Goal: Information Seeking & Learning: Learn about a topic

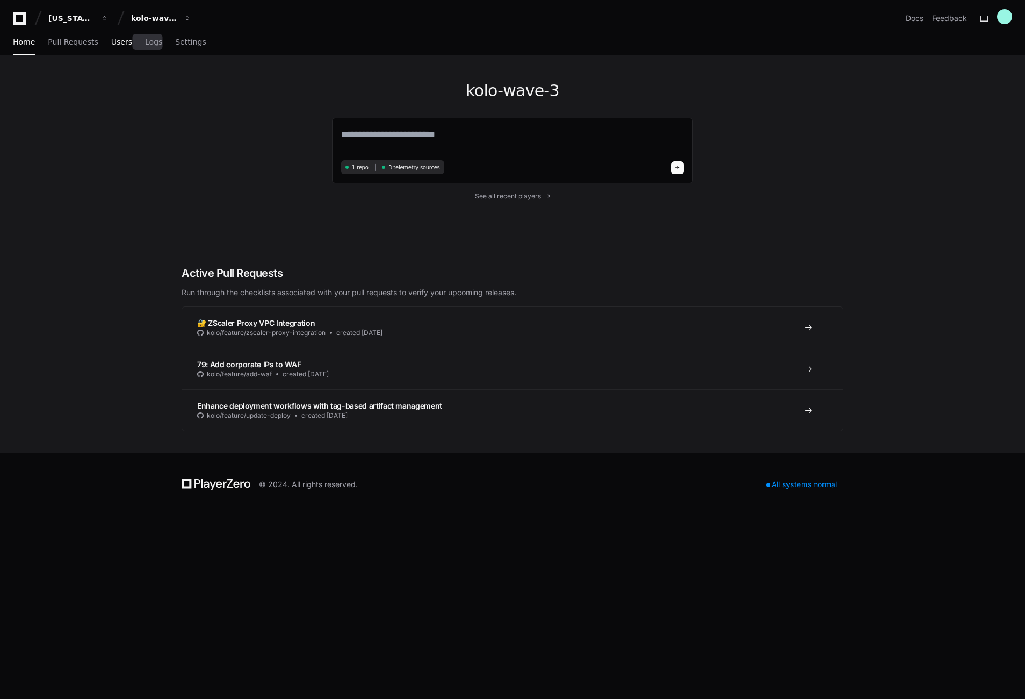
click at [126, 41] on span "Users" at bounding box center [121, 42] width 21 height 6
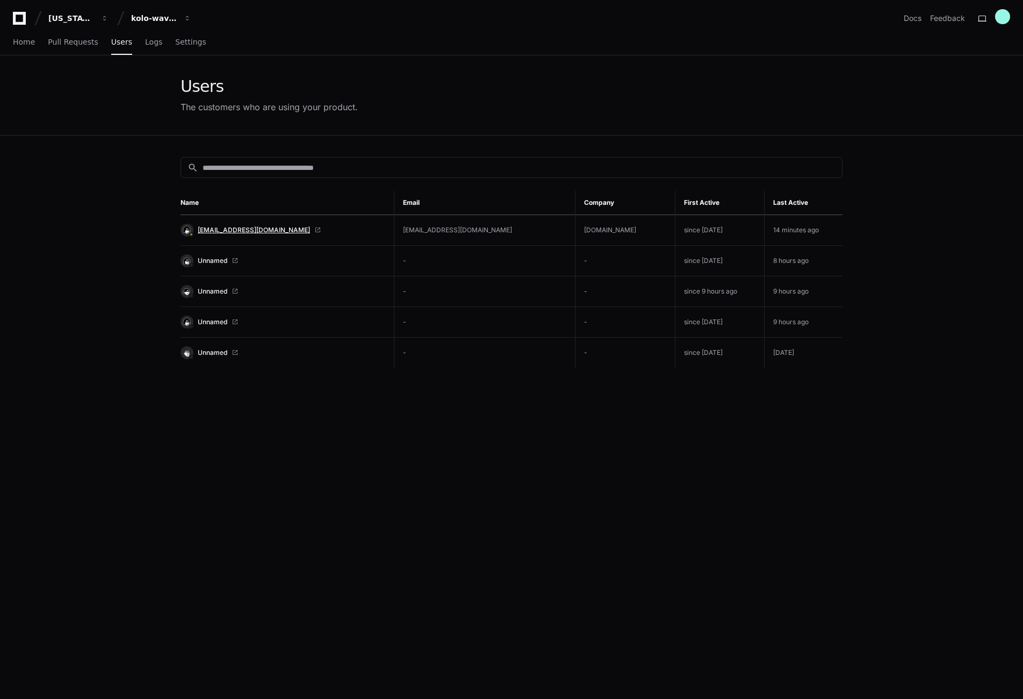
click at [233, 228] on span "[EMAIL_ADDRESS][DOMAIN_NAME]" at bounding box center [254, 230] width 112 height 9
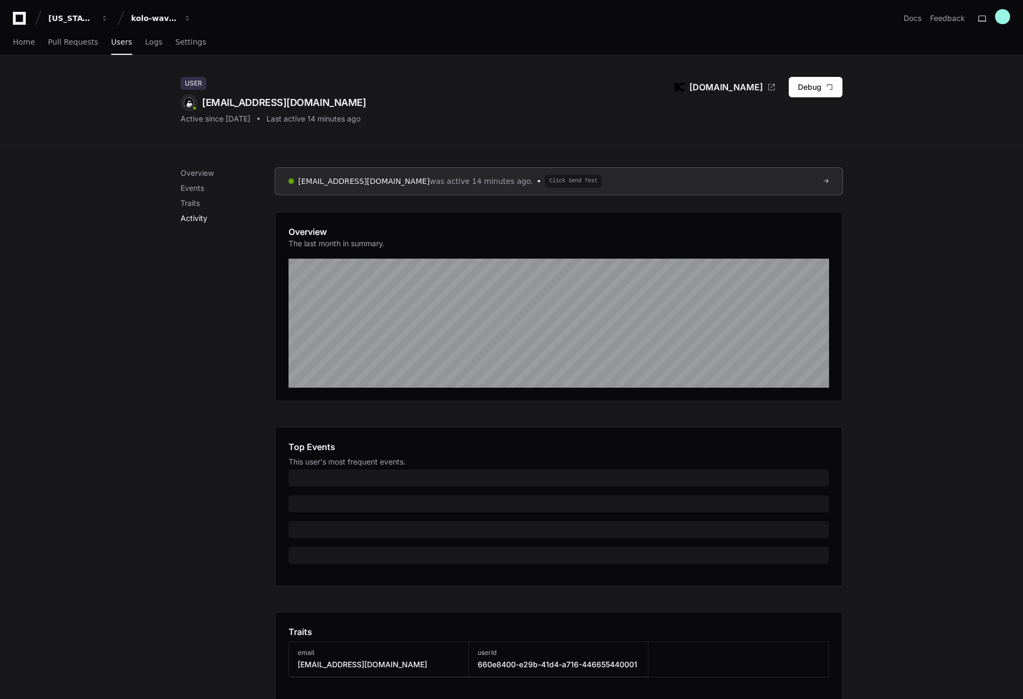
click at [200, 217] on p "Activity" at bounding box center [228, 218] width 95 height 11
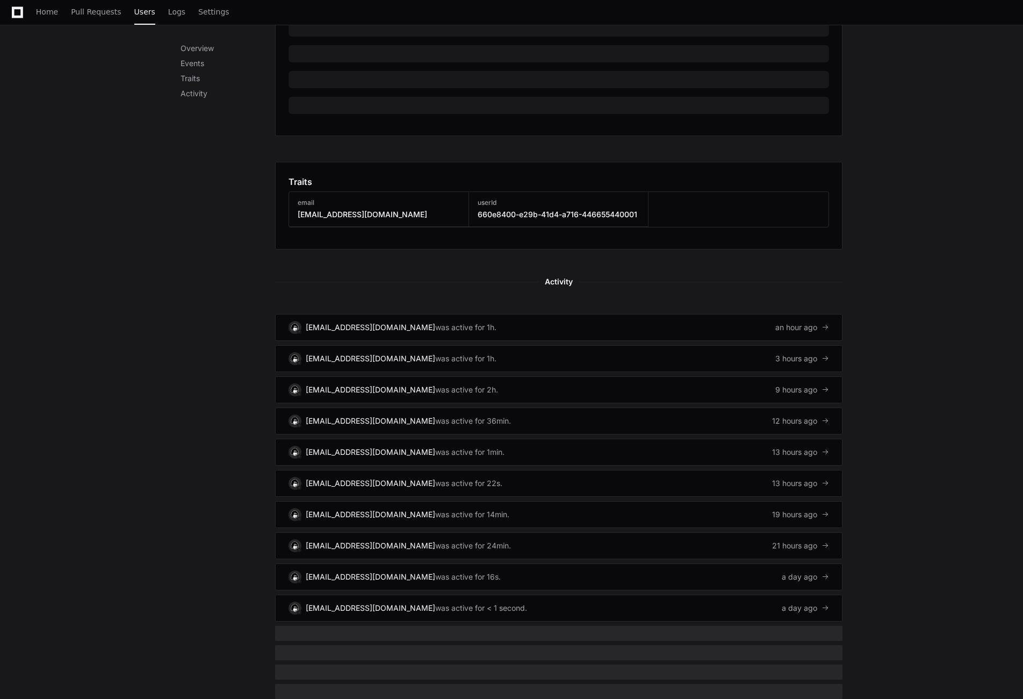
scroll to position [472, 0]
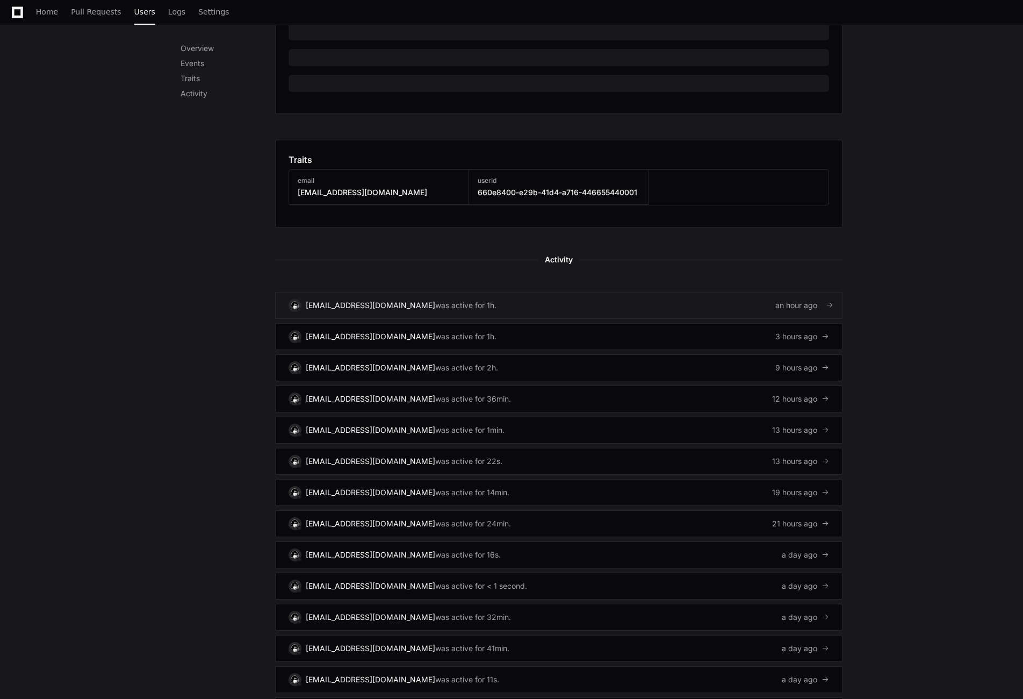
click at [434, 306] on link "[EMAIL_ADDRESS][DOMAIN_NAME] was active for 1h. an hour ago" at bounding box center [558, 305] width 567 height 27
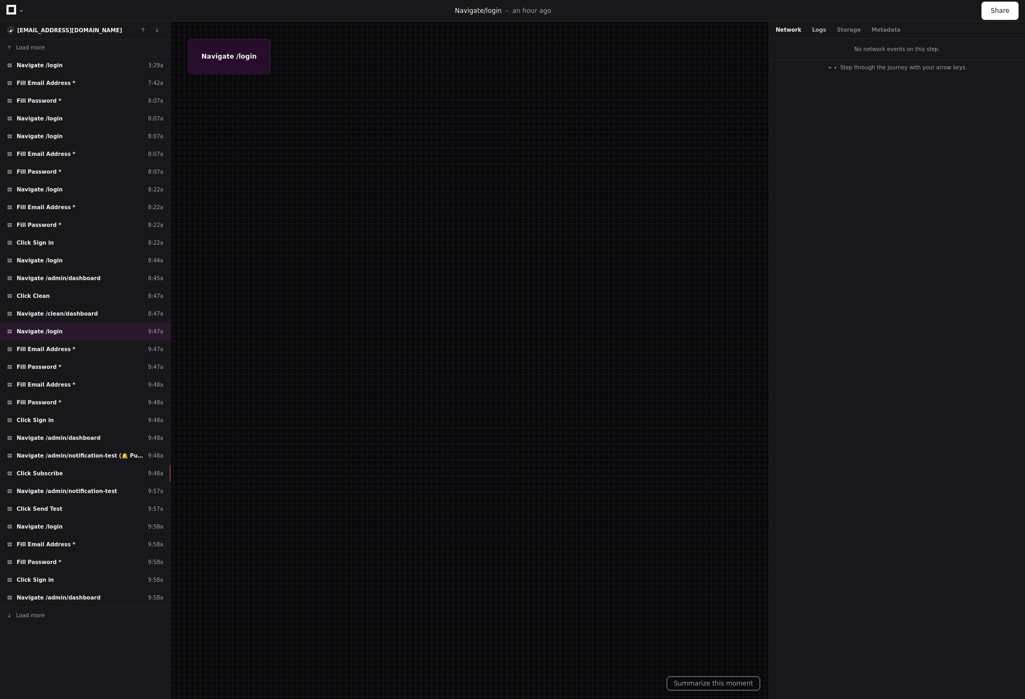
drag, startPoint x: 789, startPoint y: 27, endPoint x: 816, endPoint y: 28, distance: 26.9
click at [791, 27] on button "Network" at bounding box center [789, 30] width 26 height 8
click at [40, 216] on div "Fill Password * 8:22a" at bounding box center [85, 225] width 170 height 18
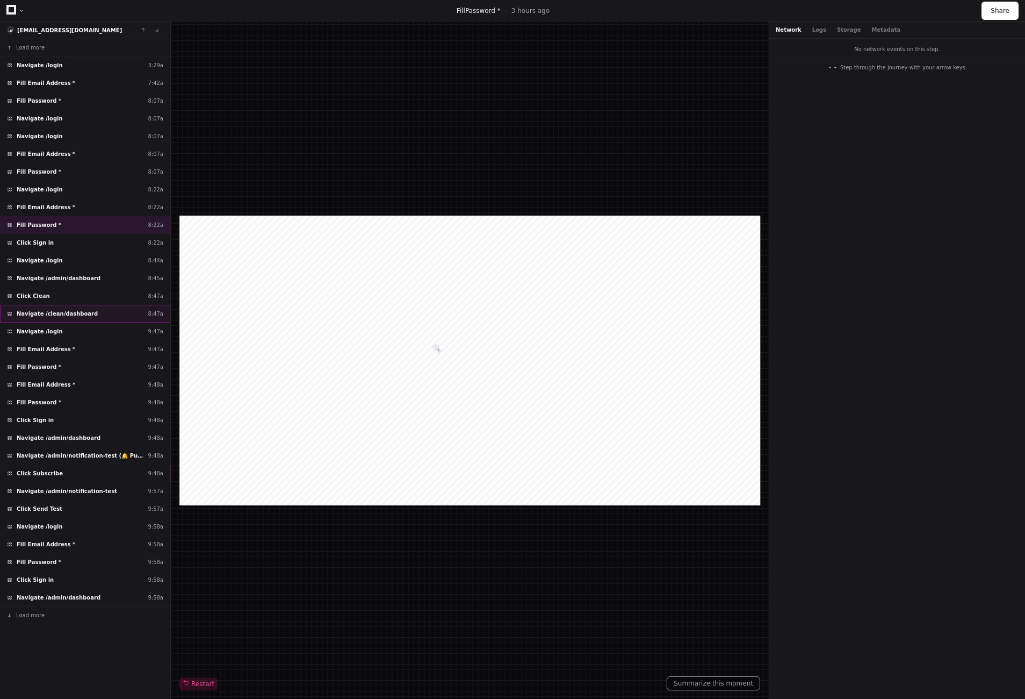
click at [59, 318] on div "Navigate /clean/dashboard 8:47a" at bounding box center [85, 314] width 170 height 18
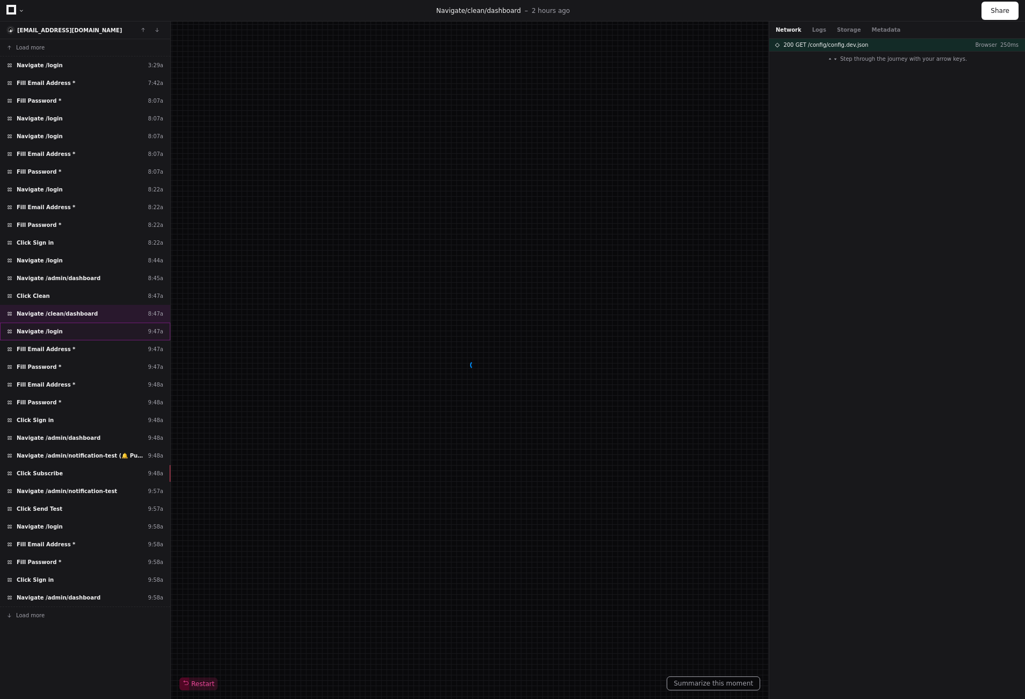
click at [59, 333] on div "Navigate /login 9:47a" at bounding box center [85, 331] width 170 height 18
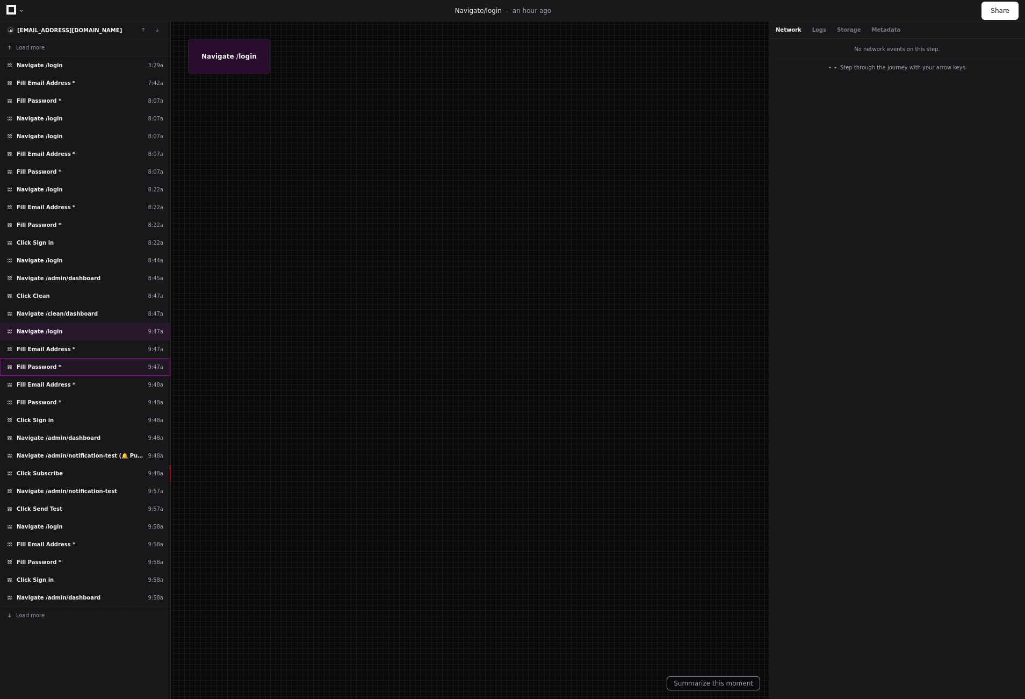
click at [45, 373] on div "Fill Password * 9:47a" at bounding box center [85, 367] width 170 height 18
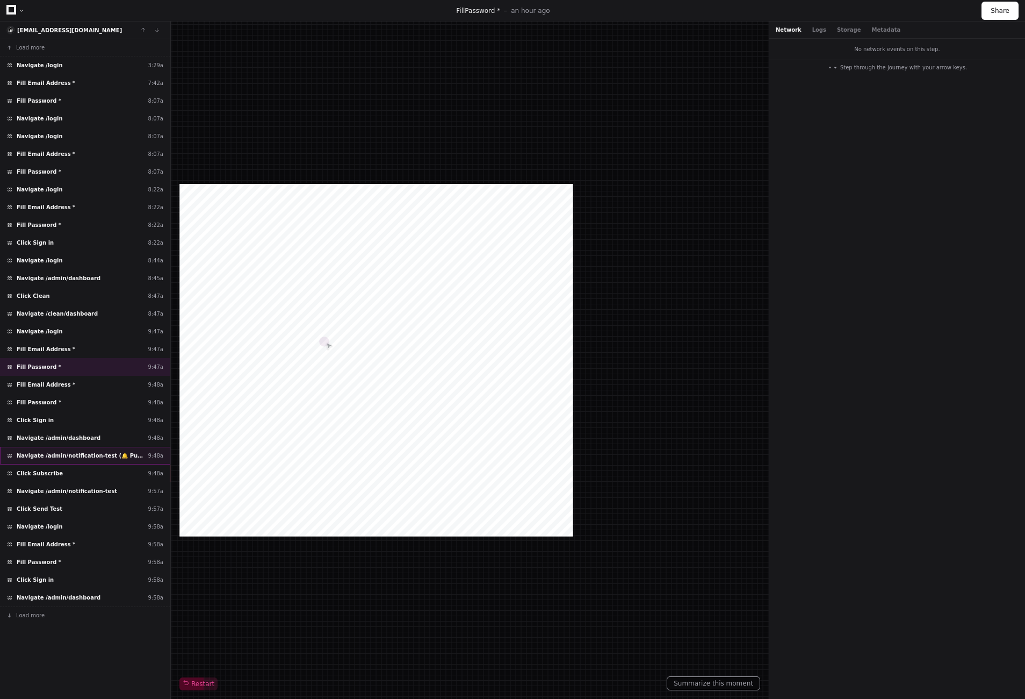
click at [42, 449] on div "Navigate /admin/notification-test (🔔 Push Notifications) 9:48a" at bounding box center [85, 456] width 170 height 18
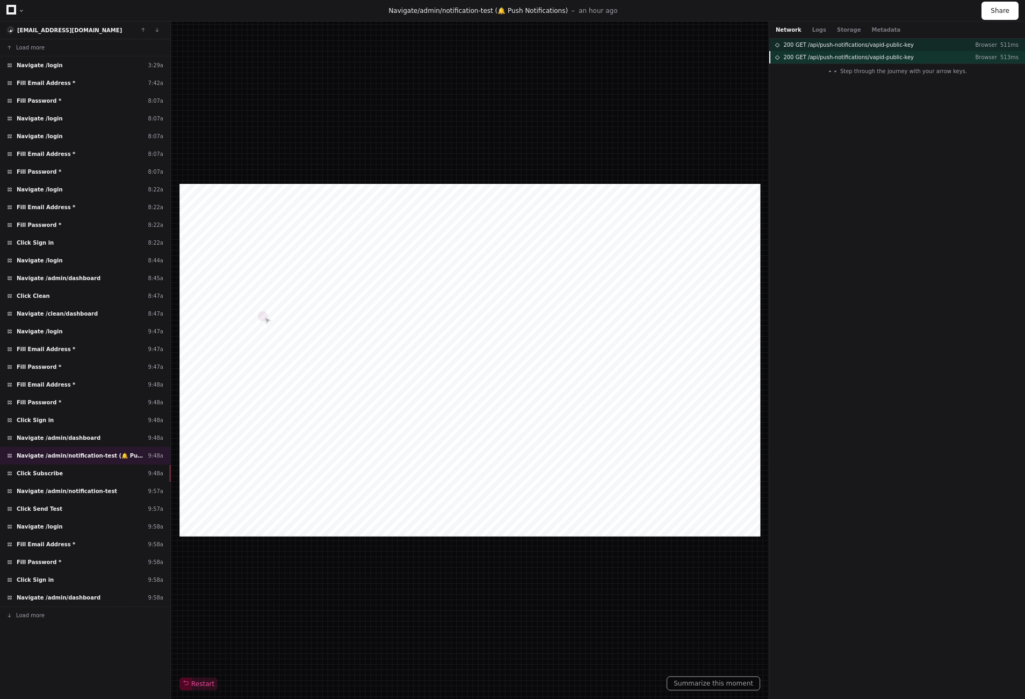
click at [814, 61] on div "200 GET /api/push-notifications/vapid-public-key Browser 513ms" at bounding box center [898, 57] width 256 height 12
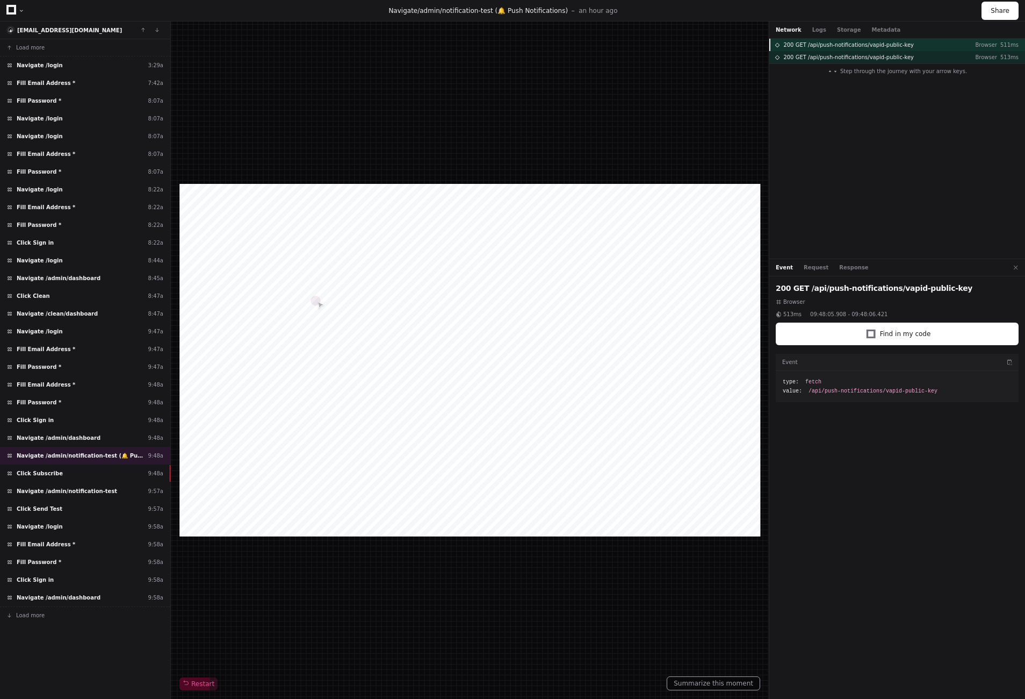
click at [813, 48] on span "200 GET /api/push-notifications/vapid-public-key" at bounding box center [849, 45] width 131 height 8
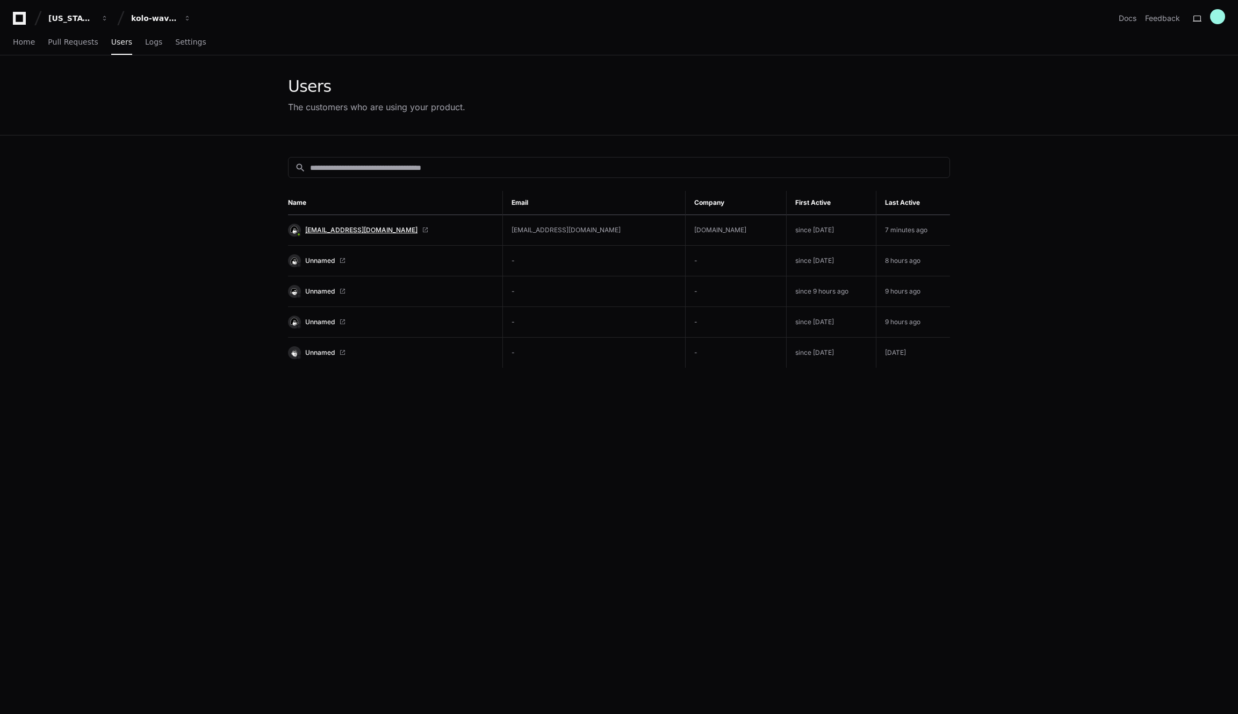
click at [340, 227] on span "[EMAIL_ADDRESS][DOMAIN_NAME]" at bounding box center [361, 230] width 112 height 9
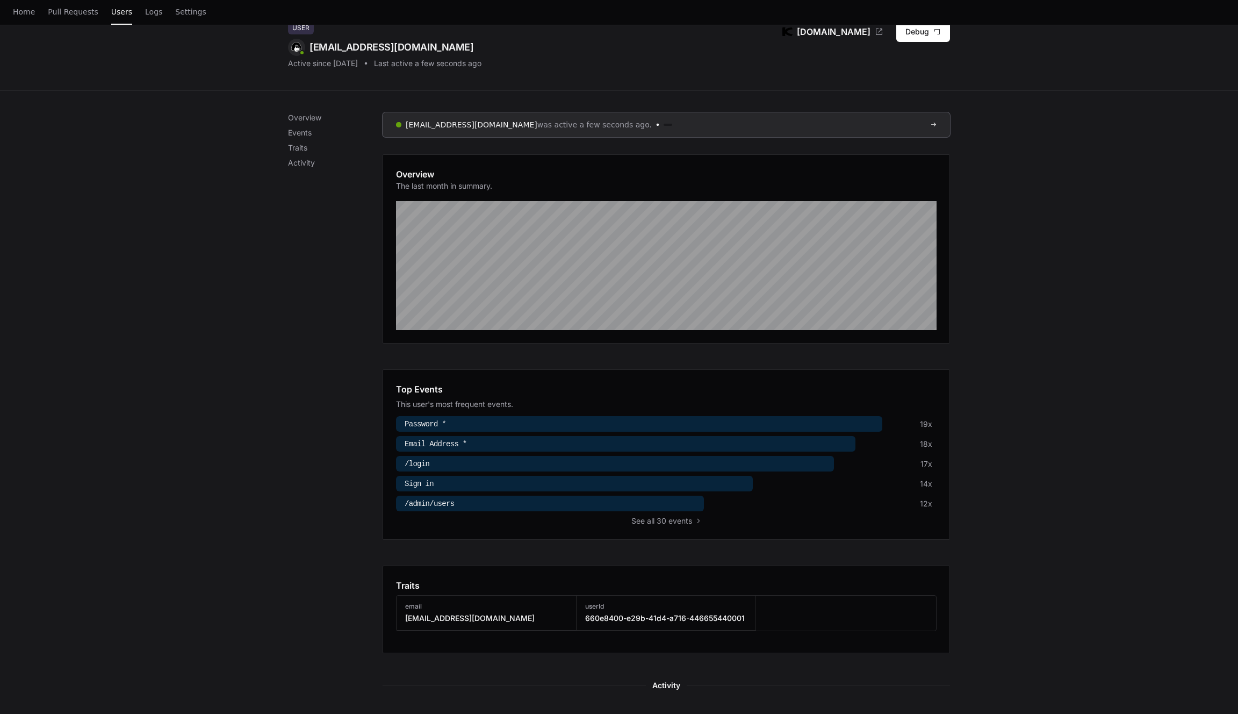
scroll to position [367, 0]
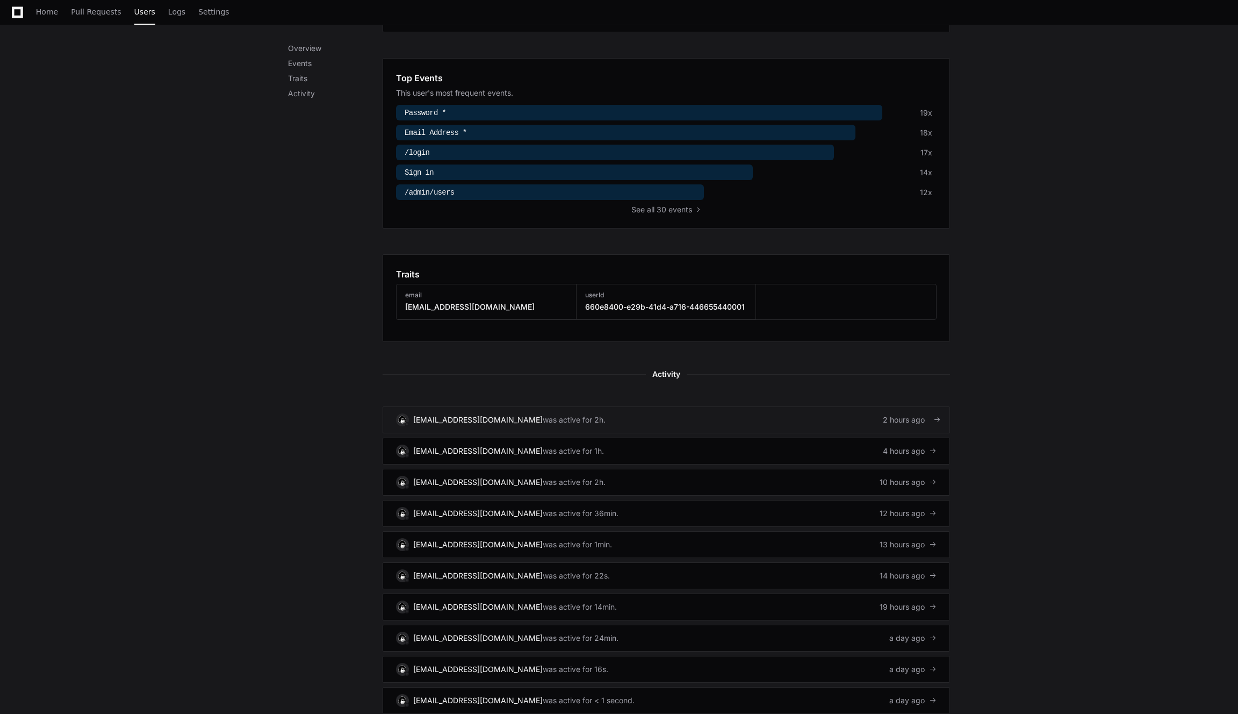
click at [457, 414] on div "[EMAIL_ADDRESS][DOMAIN_NAME]" at bounding box center [478, 419] width 130 height 11
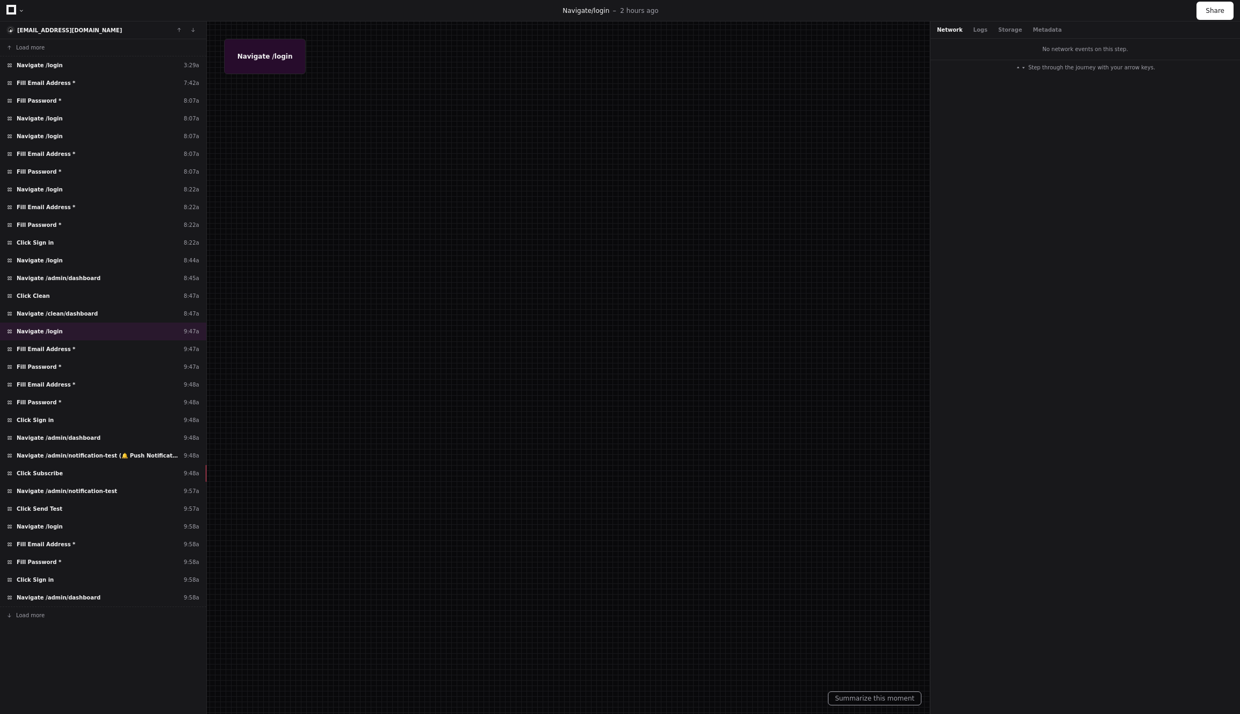
click at [540, 184] on div at bounding box center [620, 357] width 1240 height 714
click at [118, 556] on div "Fill Password * 9:58a" at bounding box center [103, 562] width 206 height 18
click at [118, 612] on button "Load more" at bounding box center [103, 614] width 206 height 17
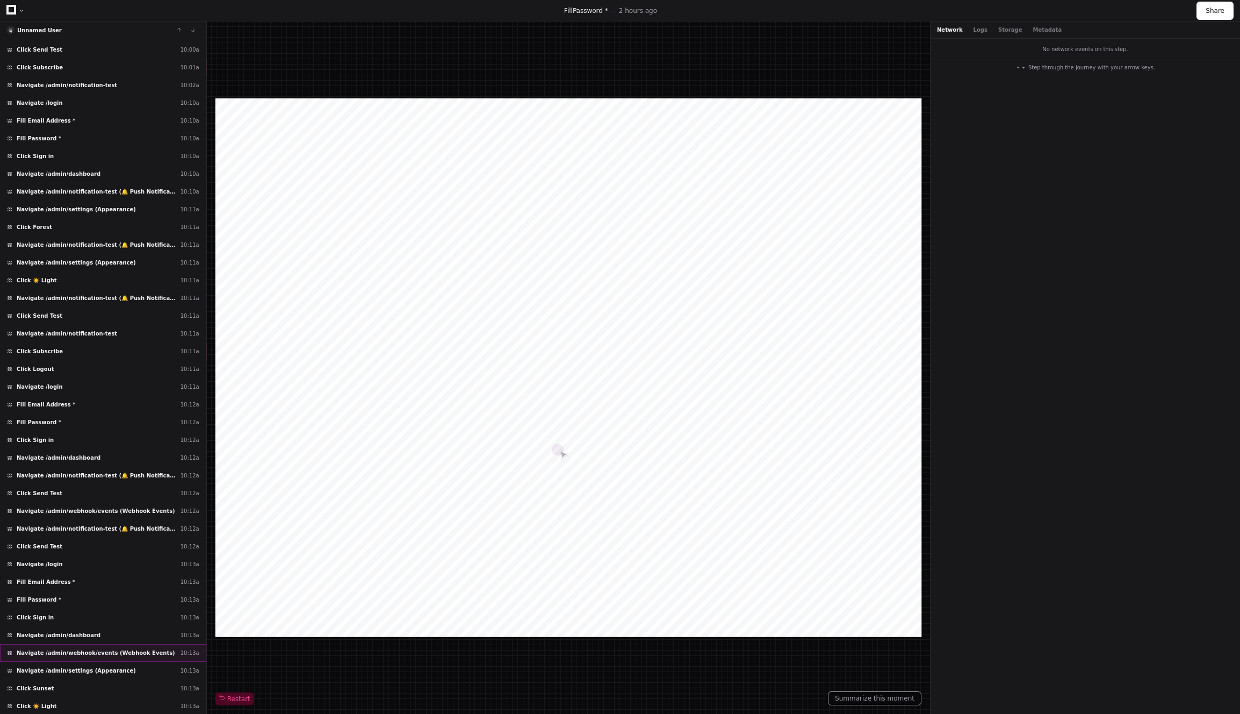
scroll to position [973, 0]
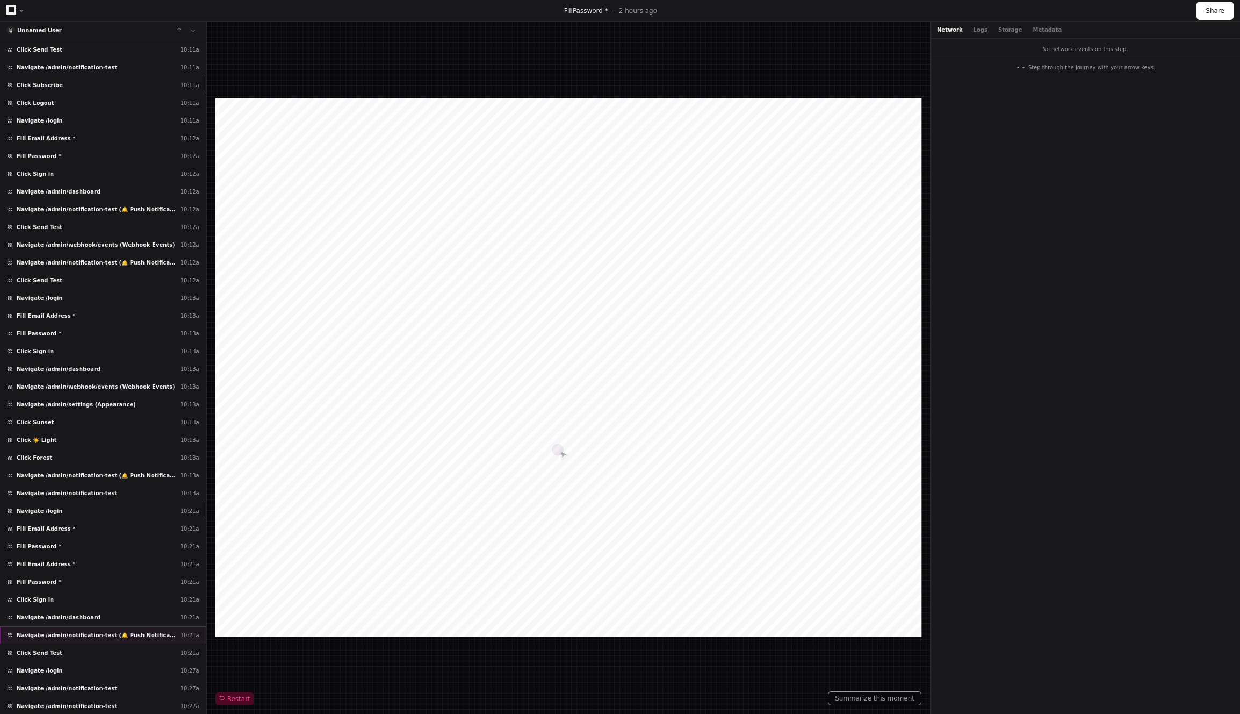
click at [69, 630] on div "Navigate /admin/notification-test (🔔 Push Notifications) 10:21a" at bounding box center [103, 635] width 206 height 18
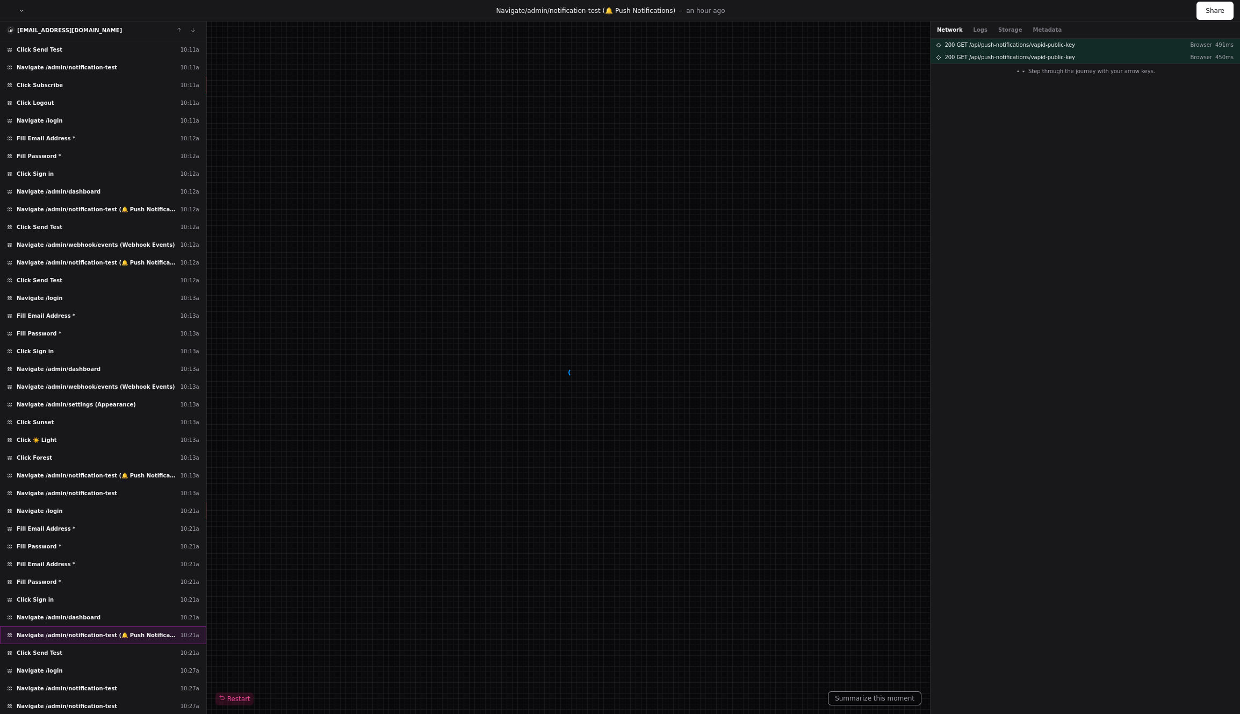
scroll to position [1239, 0]
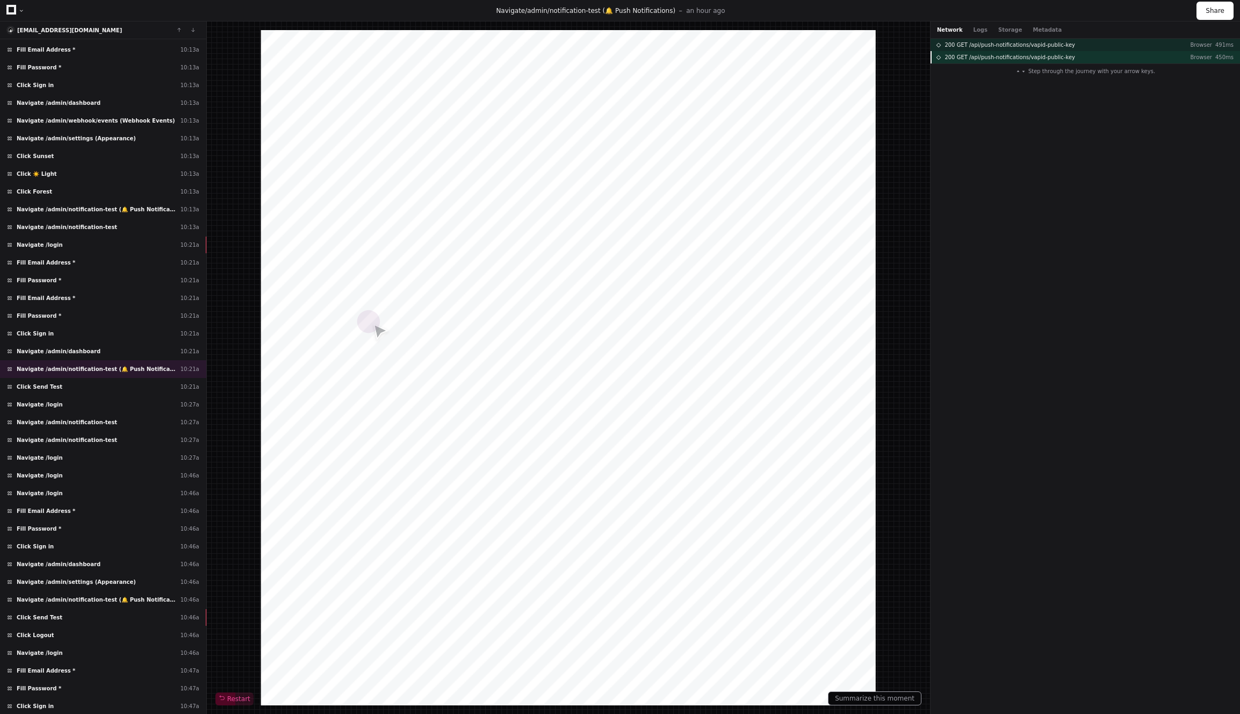
click at [940, 57] on span at bounding box center [938, 57] width 5 height 5
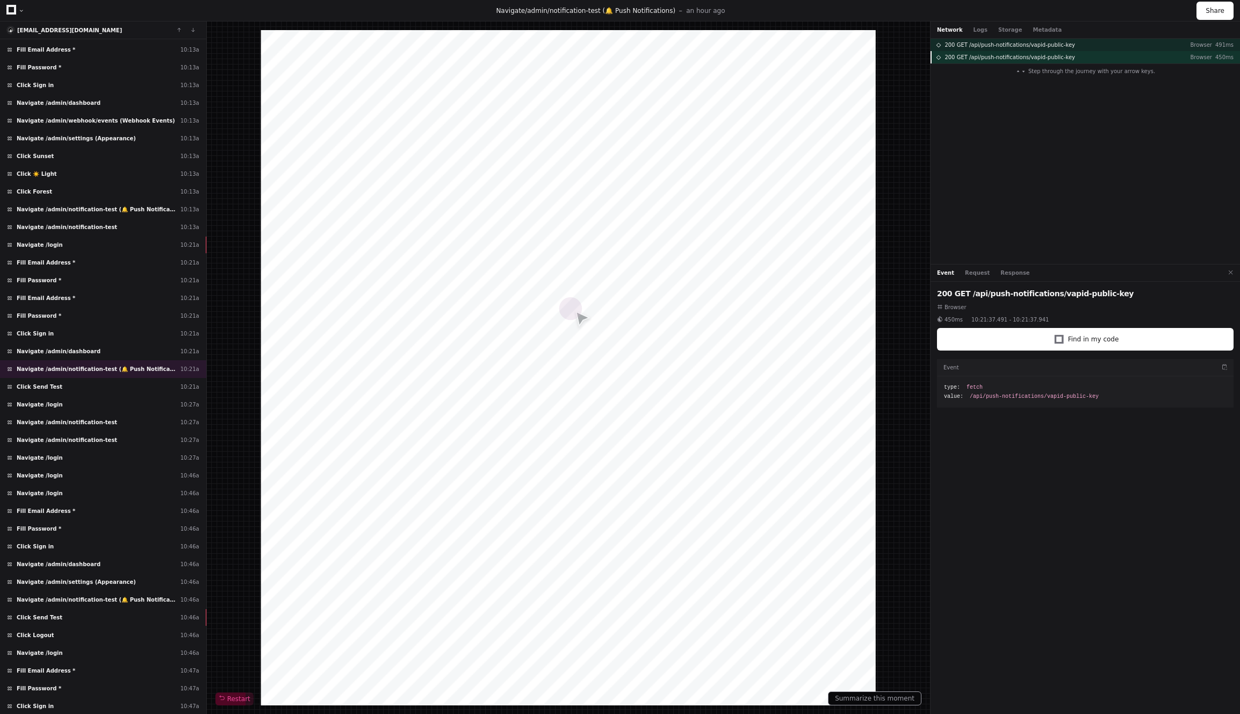
click at [938, 57] on span at bounding box center [938, 57] width 5 height 5
click at [937, 48] on div "200 GET /api/push-notifications/vapid-public-key" at bounding box center [1005, 45] width 139 height 8
click at [939, 42] on span at bounding box center [938, 44] width 5 height 5
click at [943, 47] on div "200 GET /api/push-notifications/vapid-public-key" at bounding box center [1005, 45] width 139 height 8
click at [941, 52] on div "200 GET /api/push-notifications/vapid-public-key Browser 450ms" at bounding box center [1086, 57] width 310 height 12
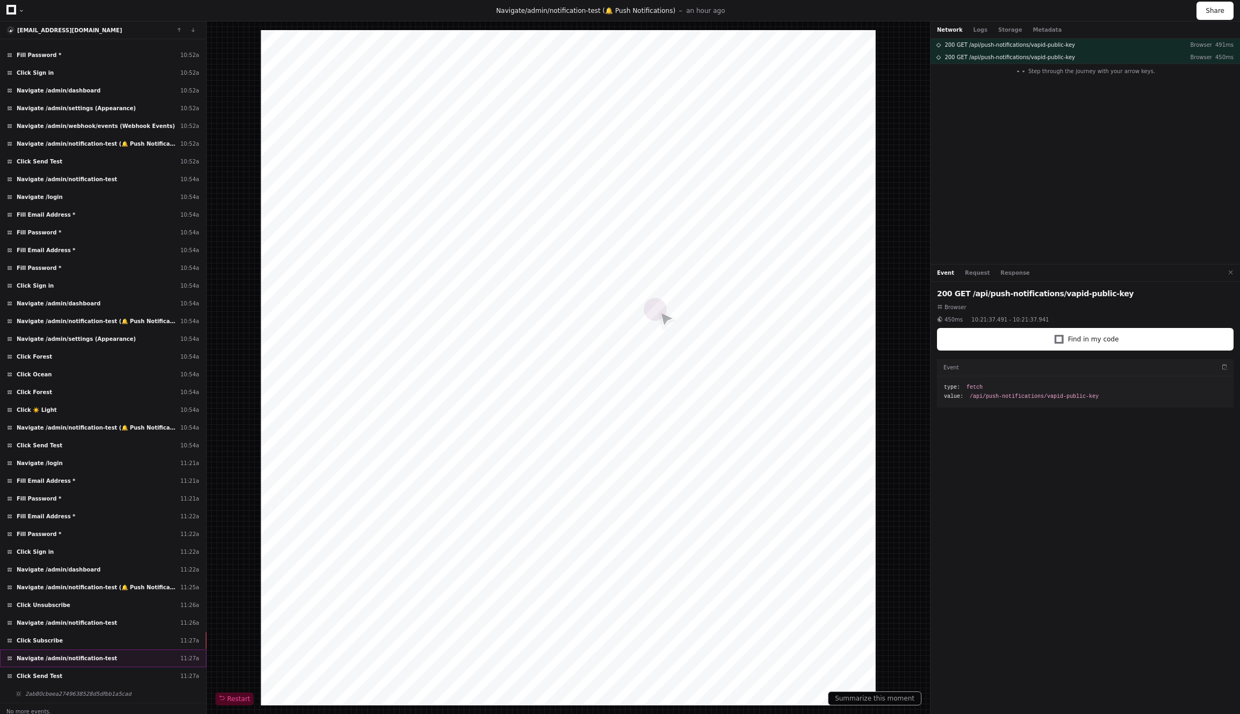
scroll to position [2108, 0]
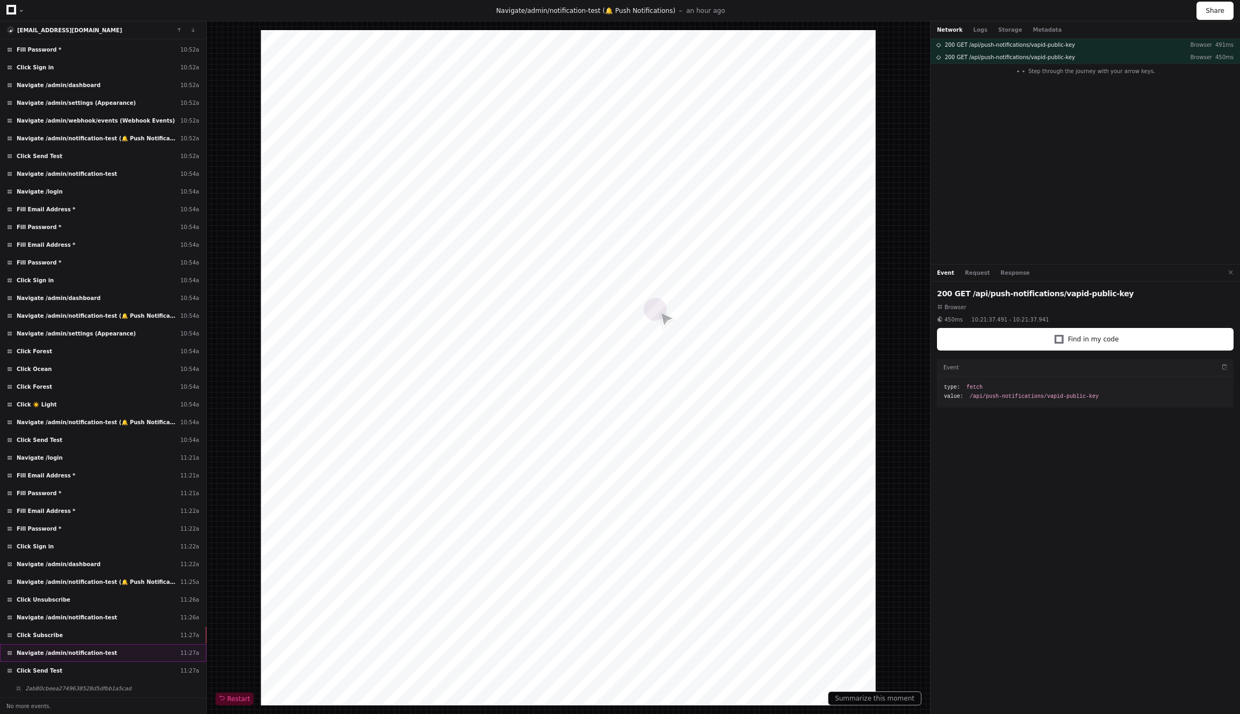
click at [117, 655] on div "Navigate /admin/notification-test 11:27a" at bounding box center [103, 653] width 206 height 18
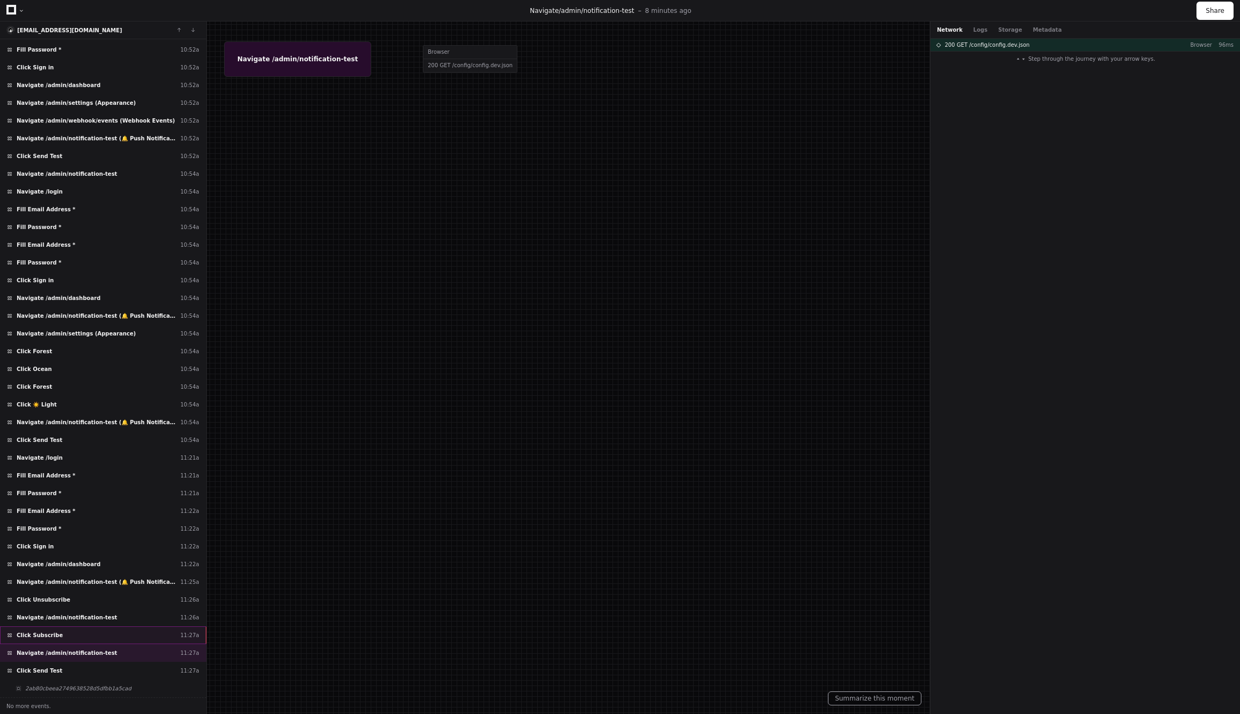
click at [81, 632] on div "Click Subscribe 11:27a" at bounding box center [103, 635] width 206 height 18
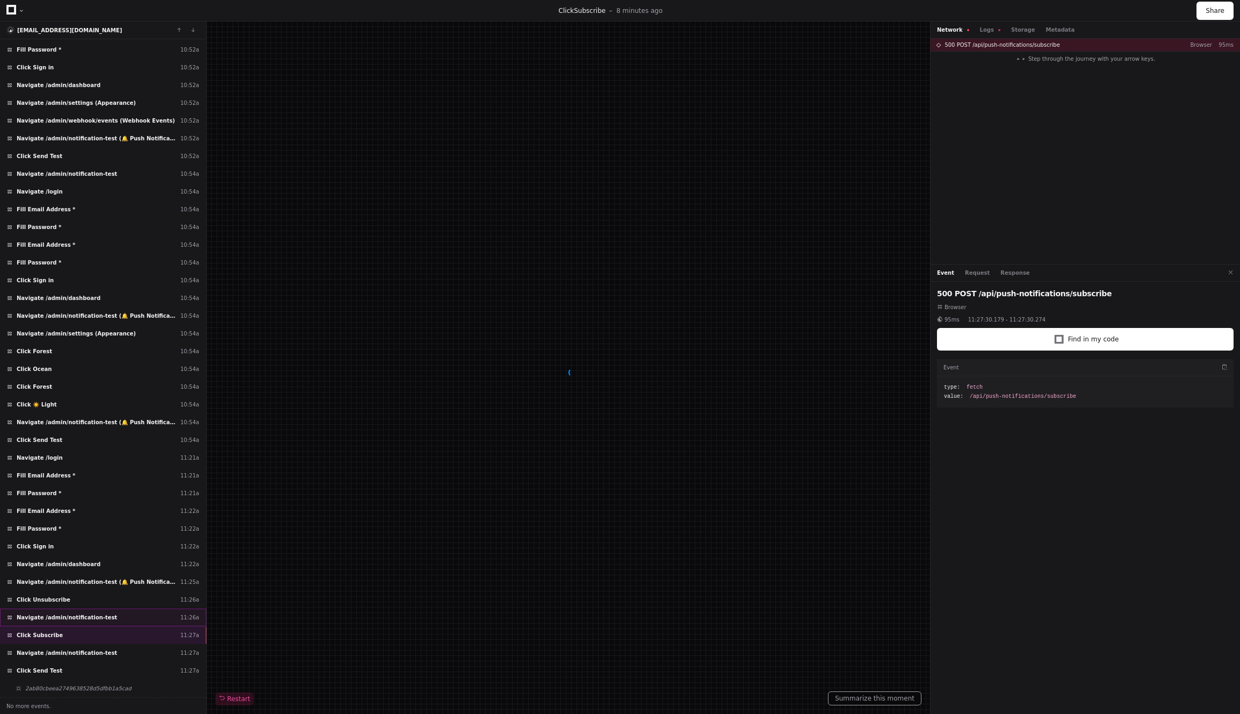
click at [81, 611] on div "Navigate /admin/notification-test 11:26a" at bounding box center [103, 617] width 206 height 18
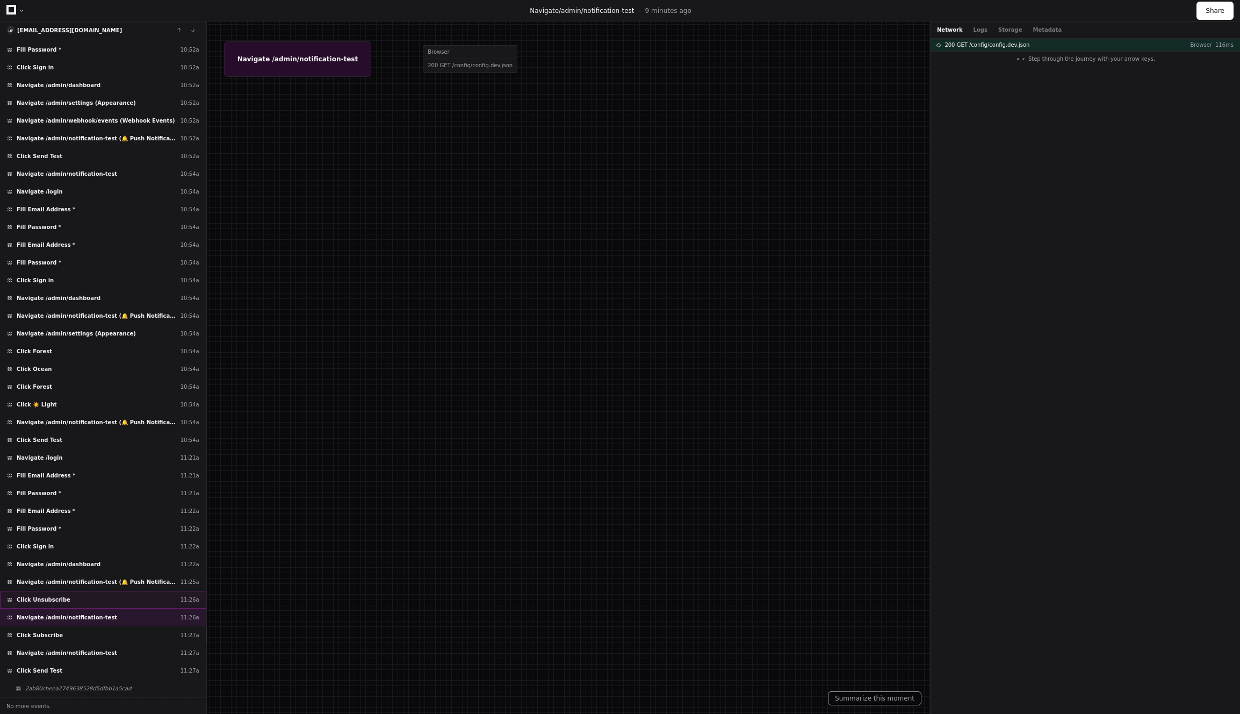
click at [73, 599] on div "Click Unsubscribe 11:26a" at bounding box center [103, 600] width 206 height 18
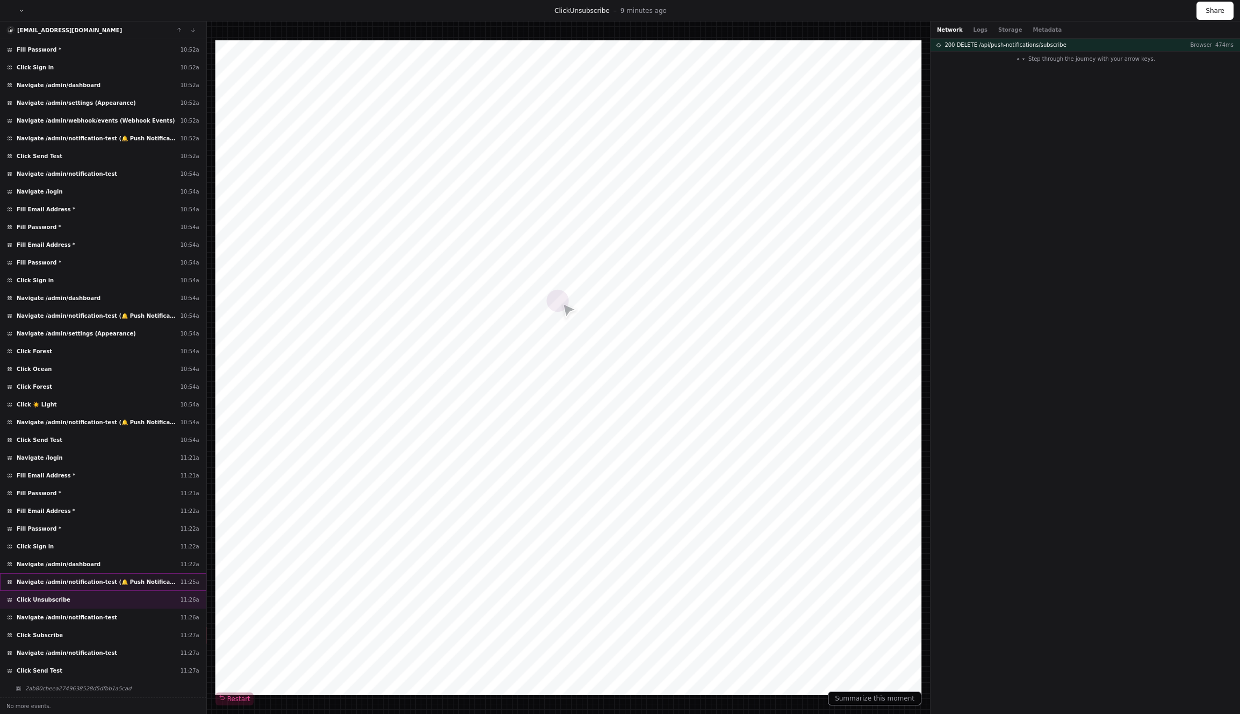
click at [72, 576] on div "Navigate /admin/notification-test (🔔 Push Notifications) 11:25a" at bounding box center [103, 582] width 206 height 18
click at [940, 61] on div "200 GET /api/push-notifications/vapid-public-key Browser 562ms" at bounding box center [1086, 57] width 310 height 12
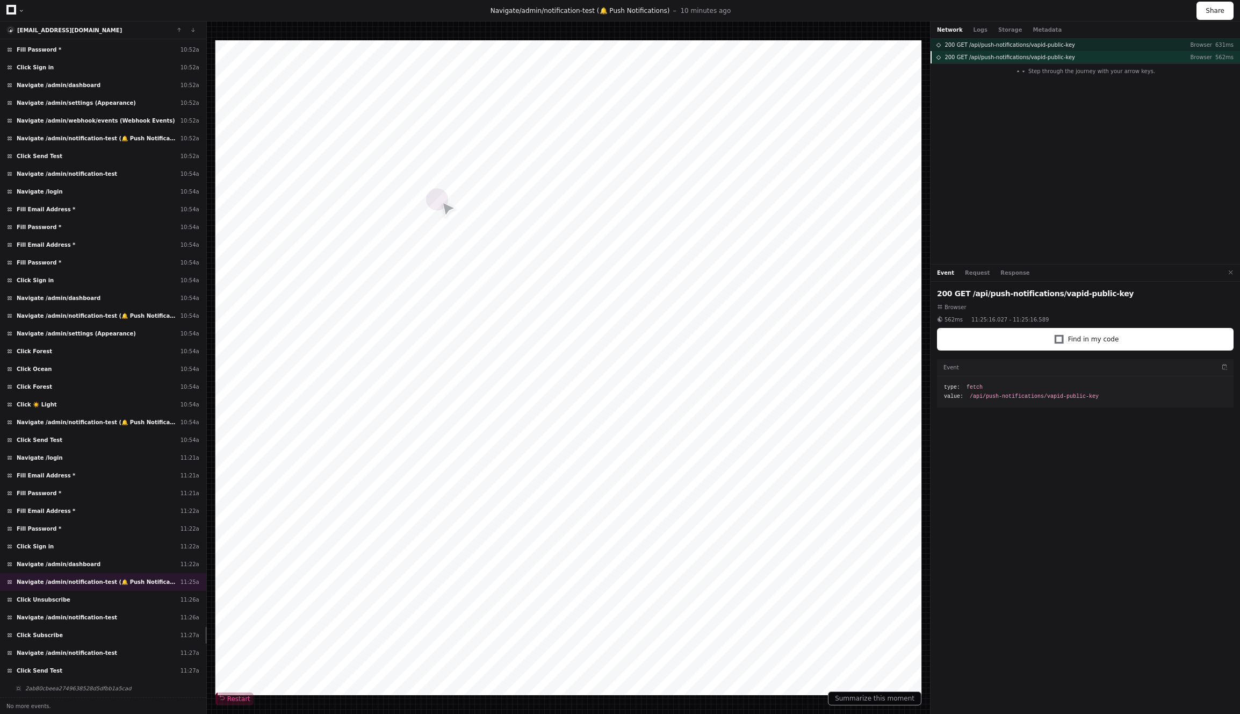
click at [940, 61] on div "200 GET /api/push-notifications/vapid-public-key Browser 562ms" at bounding box center [1086, 57] width 310 height 12
click at [936, 56] on span at bounding box center [938, 57] width 5 height 5
click at [939, 56] on span at bounding box center [938, 57] width 5 height 5
drag, startPoint x: 932, startPoint y: 56, endPoint x: 954, endPoint y: 57, distance: 22.0
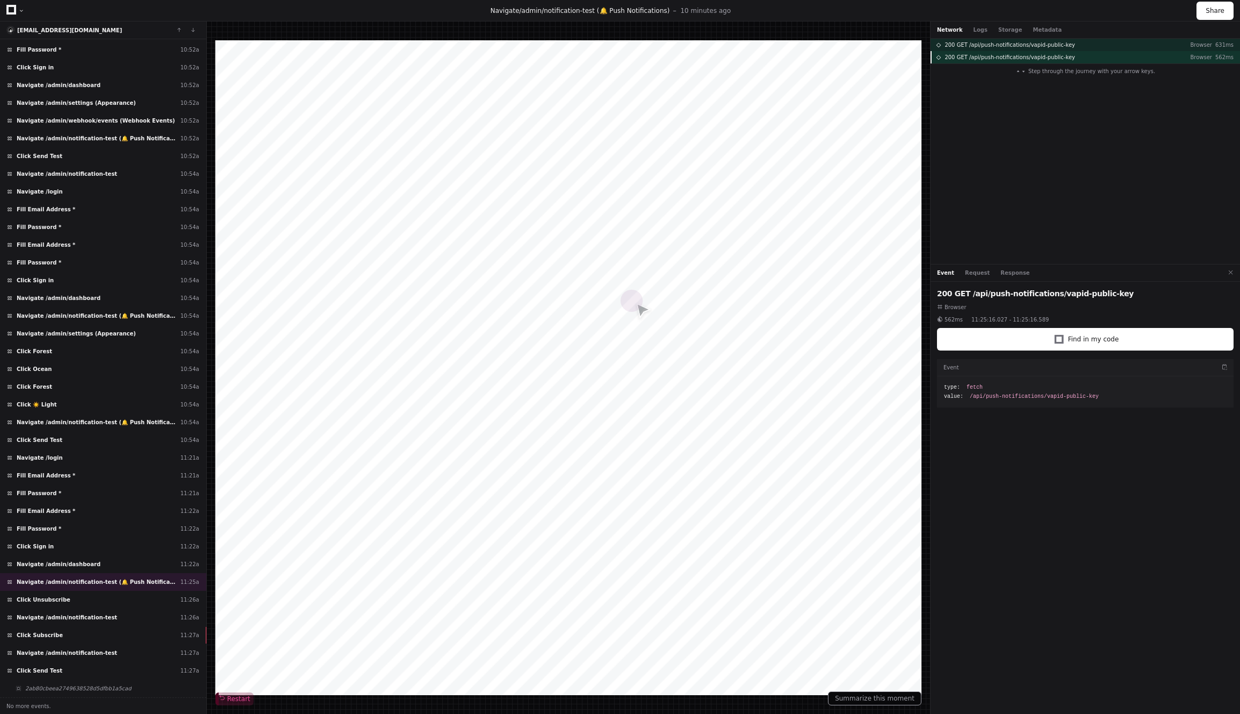
click at [954, 57] on div "200 GET /api/push-notifications/vapid-public-key Browser 562ms" at bounding box center [1086, 57] width 310 height 12
click at [954, 57] on span "200 GET /api/push-notifications/vapid-public-key" at bounding box center [1010, 57] width 131 height 8
click at [941, 56] on span at bounding box center [938, 57] width 5 height 5
click at [939, 58] on span at bounding box center [938, 57] width 5 height 5
click at [939, 49] on div "200 GET /api/push-notifications/vapid-public-key Browser 631ms" at bounding box center [1086, 45] width 310 height 12
